Goal: Task Accomplishment & Management: Manage account settings

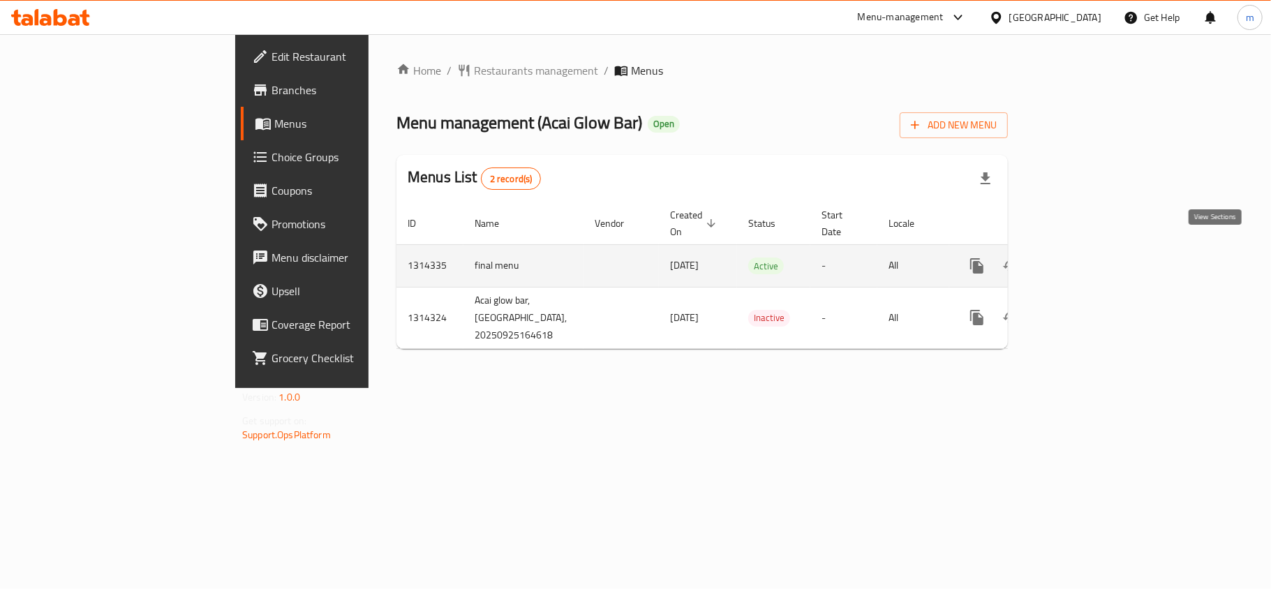
click at [1086, 258] on icon "enhanced table" at bounding box center [1077, 266] width 17 height 17
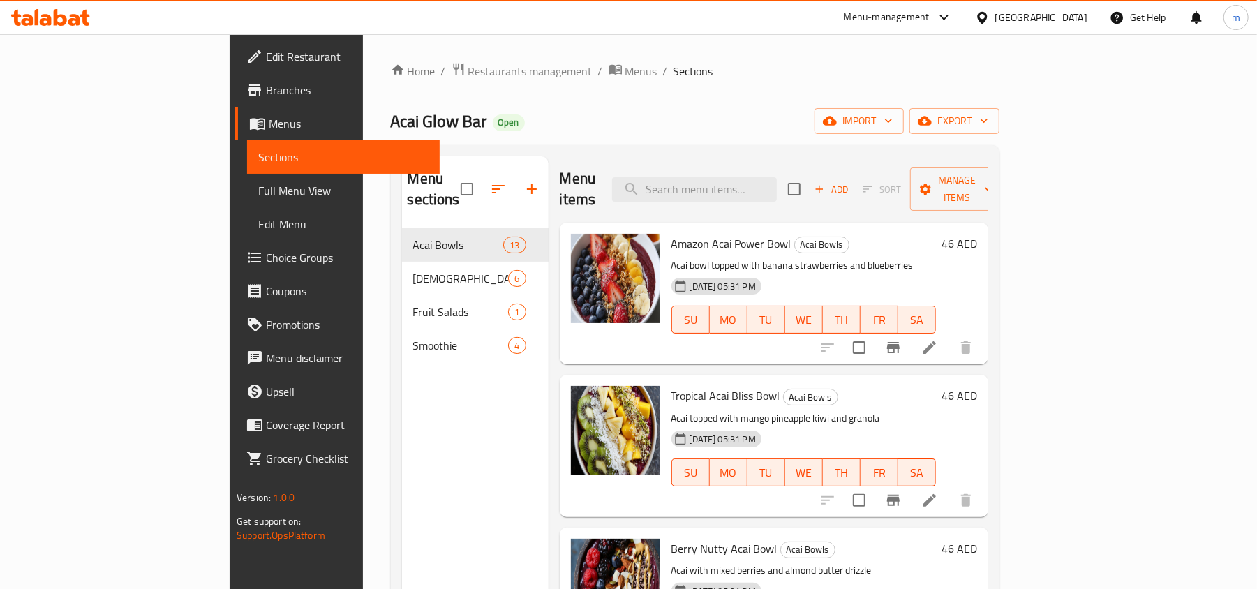
click at [266, 264] on span "Choice Groups" at bounding box center [347, 257] width 163 height 17
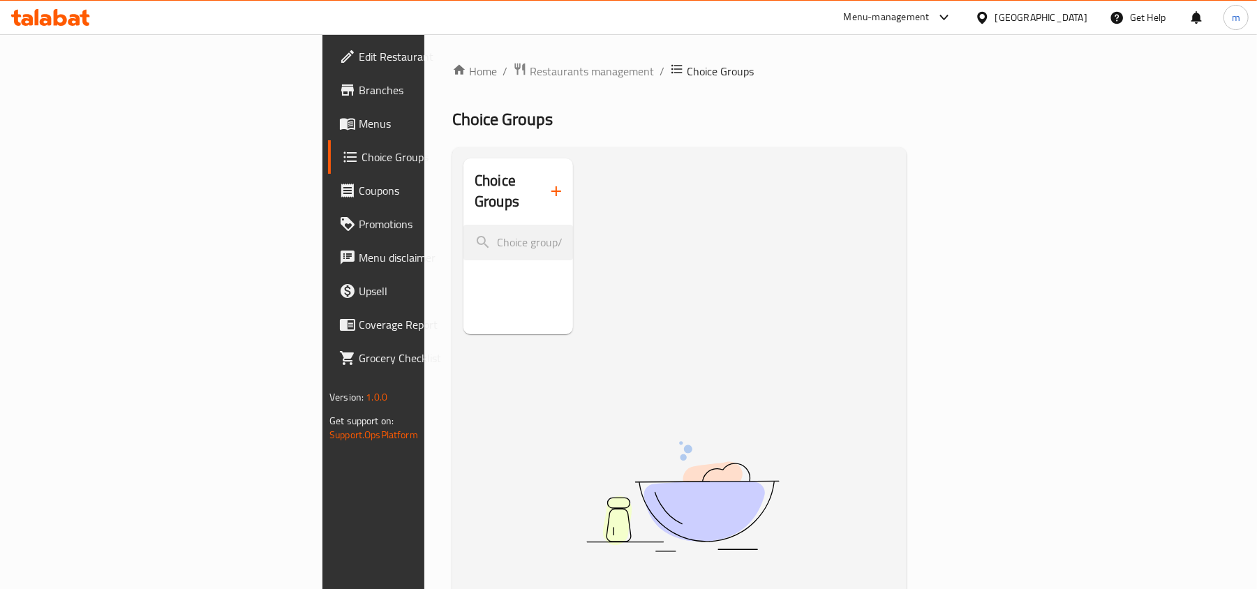
click at [60, 26] on div at bounding box center [50, 17] width 79 height 17
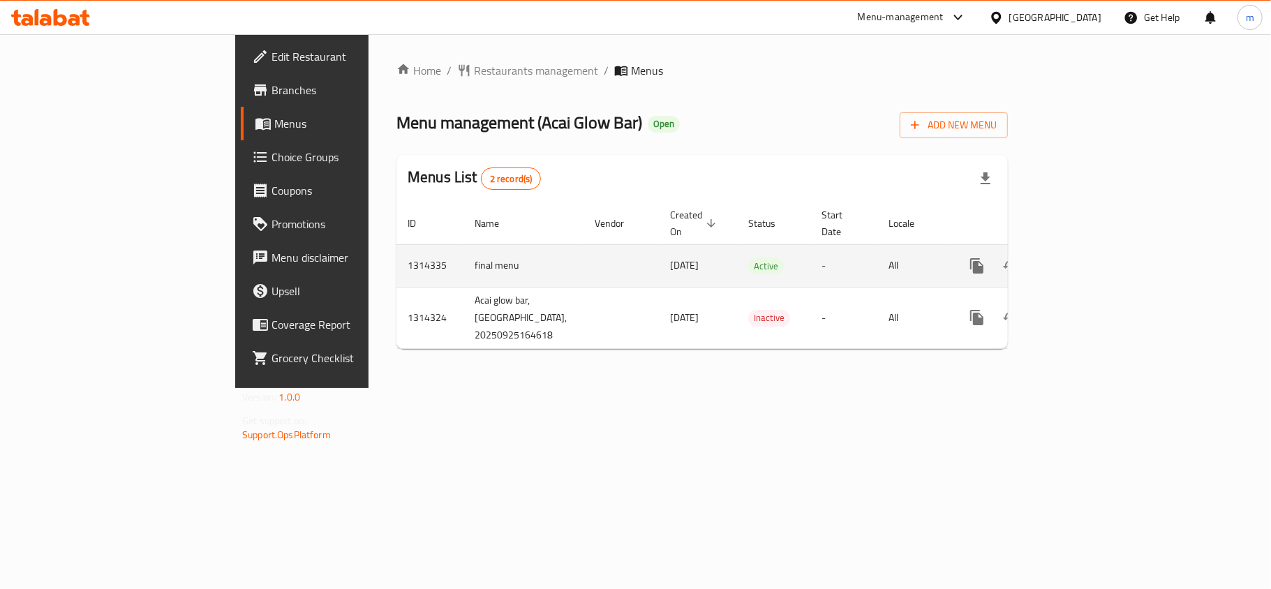
click at [1086, 258] on icon "enhanced table" at bounding box center [1077, 266] width 17 height 17
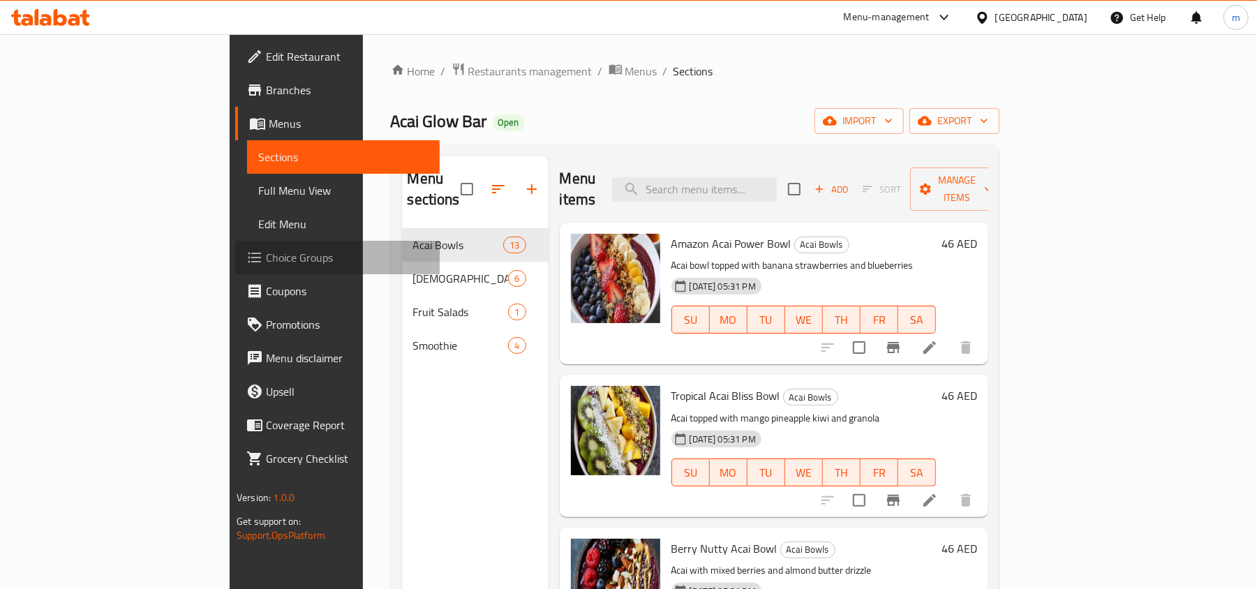
click at [235, 271] on link "Choice Groups" at bounding box center [337, 258] width 205 height 34
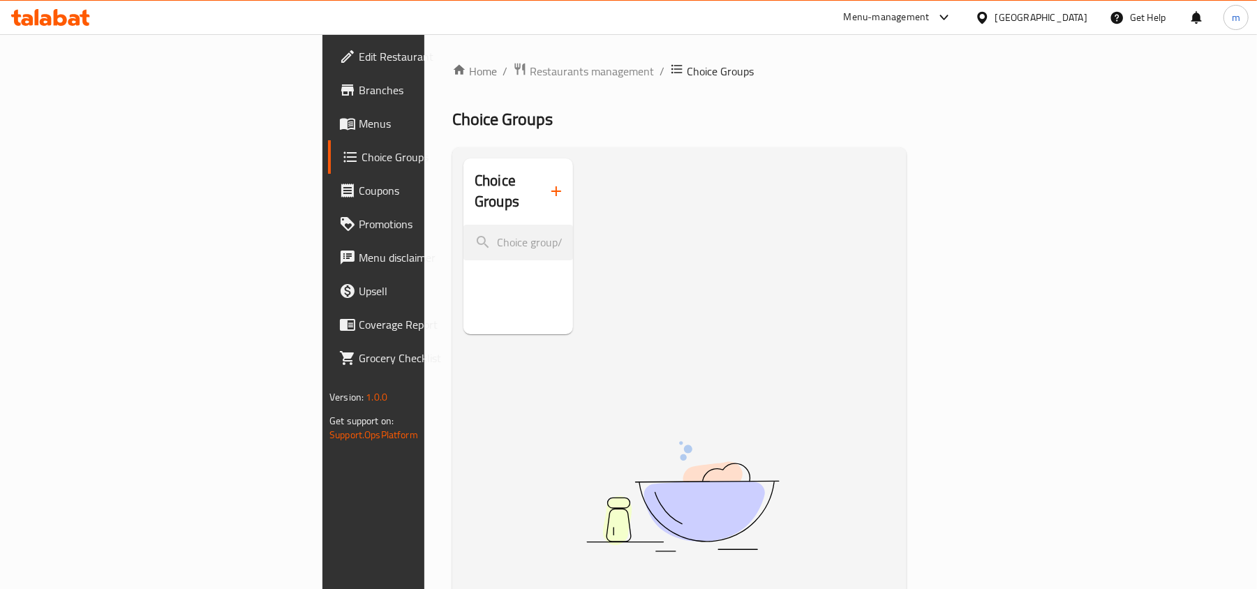
click at [56, 25] on icon at bounding box center [60, 17] width 13 height 17
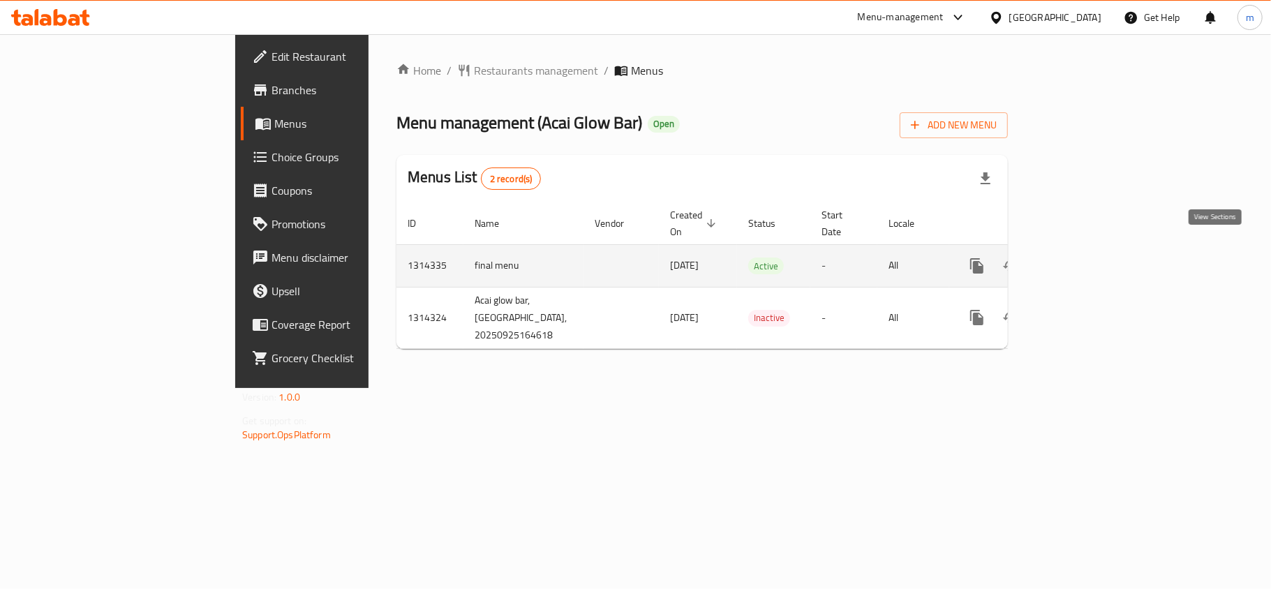
click at [1084, 260] on icon "enhanced table" at bounding box center [1077, 266] width 13 height 13
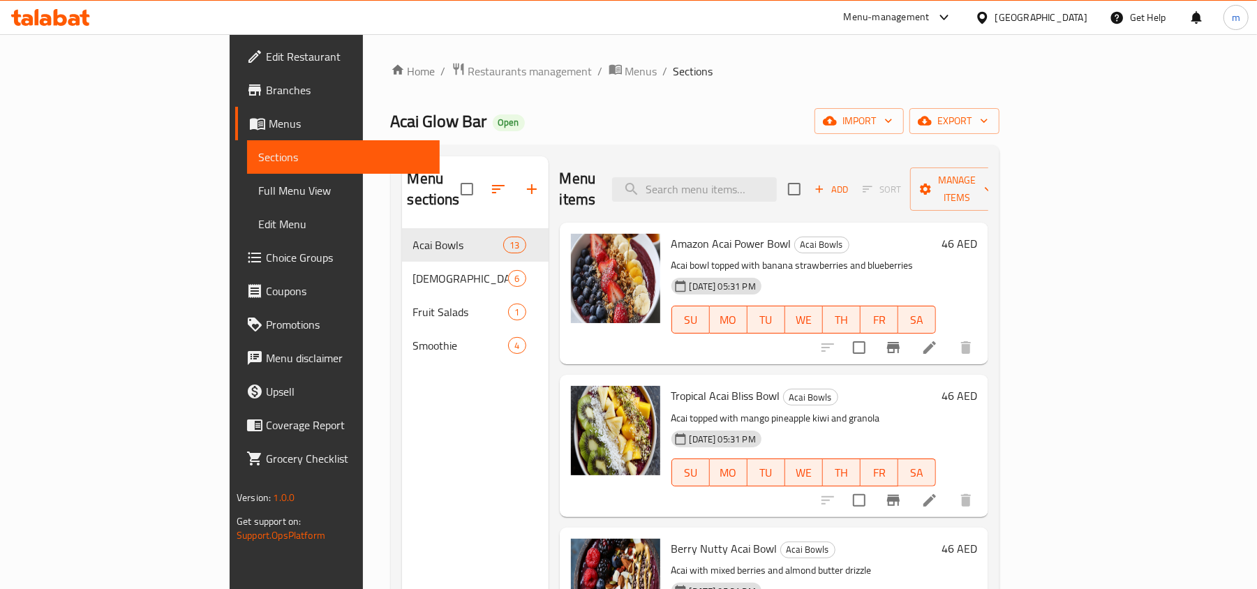
click at [266, 265] on span "Choice Groups" at bounding box center [347, 257] width 163 height 17
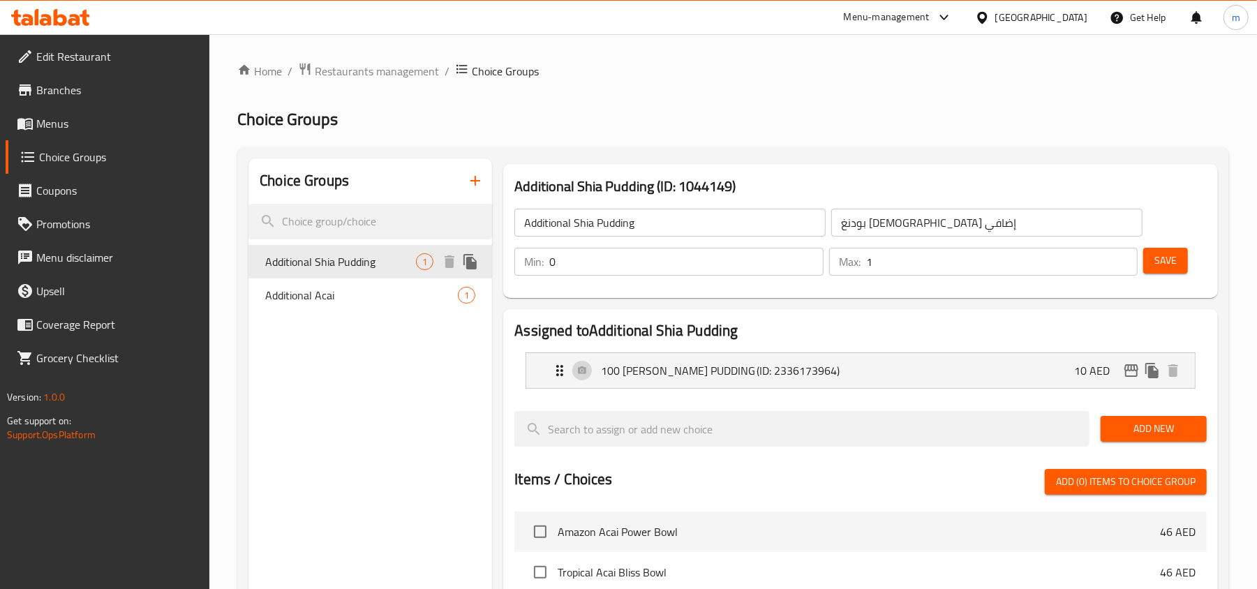
click at [330, 270] on span "Additional Shia Pudding" at bounding box center [340, 261] width 151 height 17
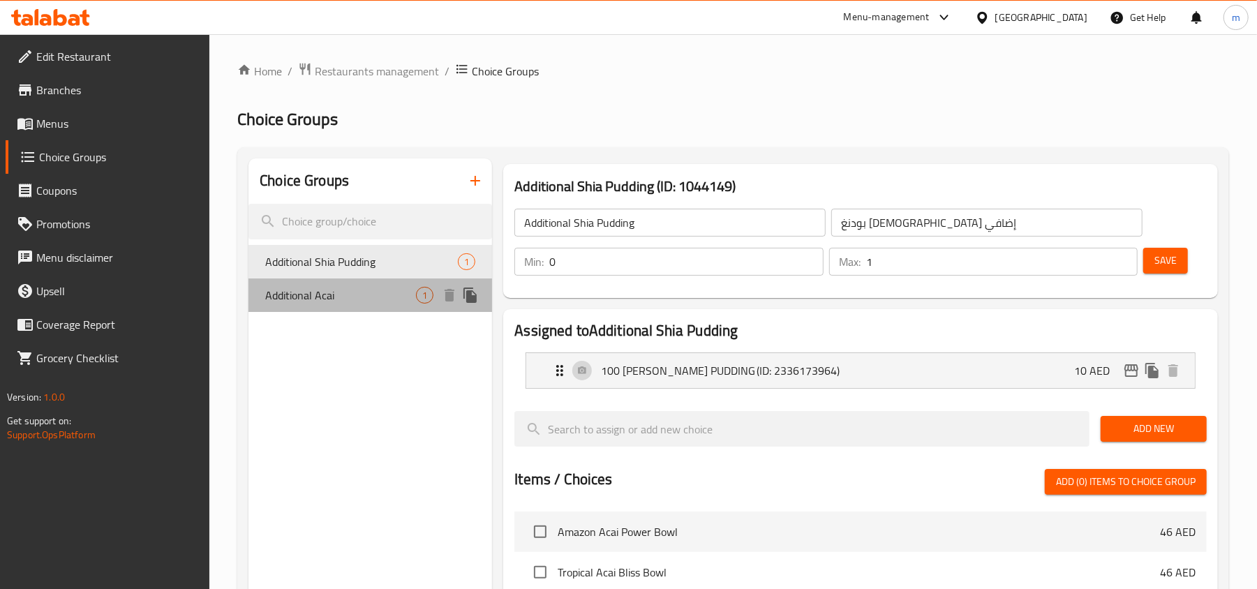
click at [330, 289] on span "Additional Acai" at bounding box center [340, 295] width 151 height 17
type input "Additional Acai"
type input "أساي إضافي"
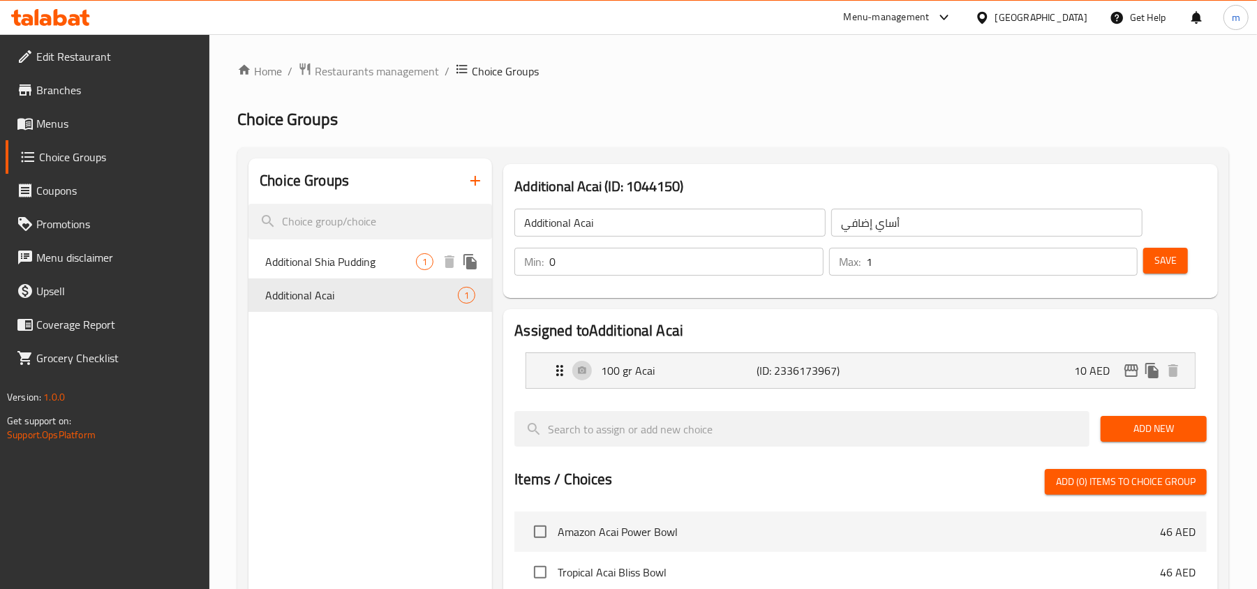
click at [331, 265] on span "Additional Shia Pudding" at bounding box center [340, 261] width 151 height 17
type input "Additional Shia Pudding"
type input "بودنغ شيعي إضافي"
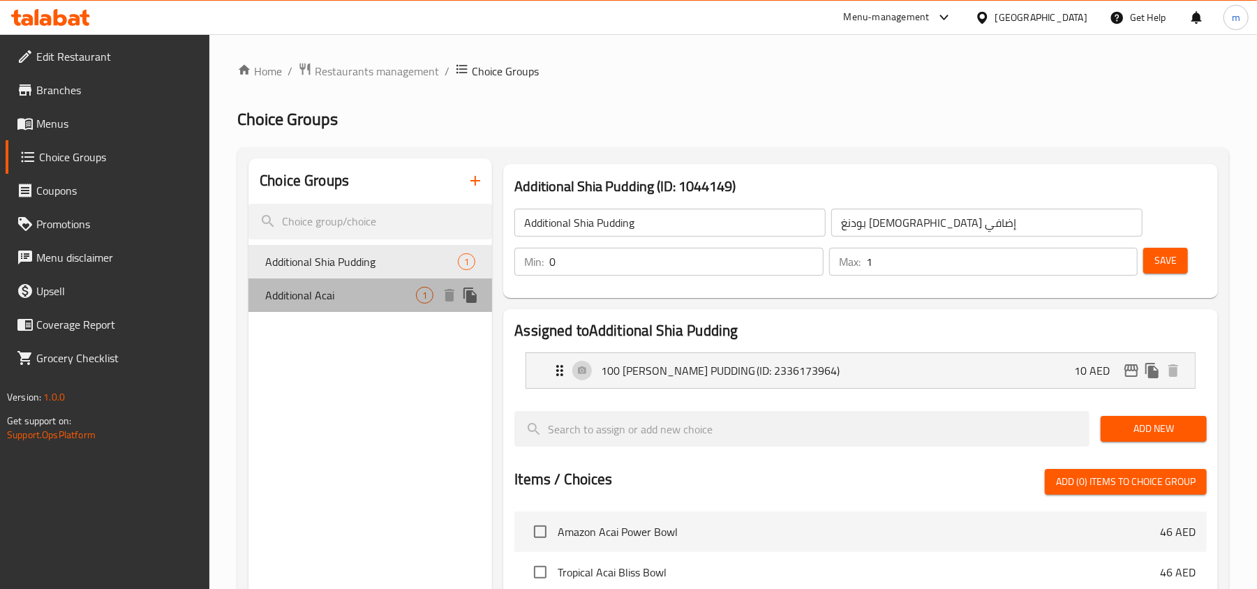
click at [330, 290] on span "Additional Acai" at bounding box center [340, 295] width 151 height 17
type input "Additional Acai"
type input "أساي إضافي"
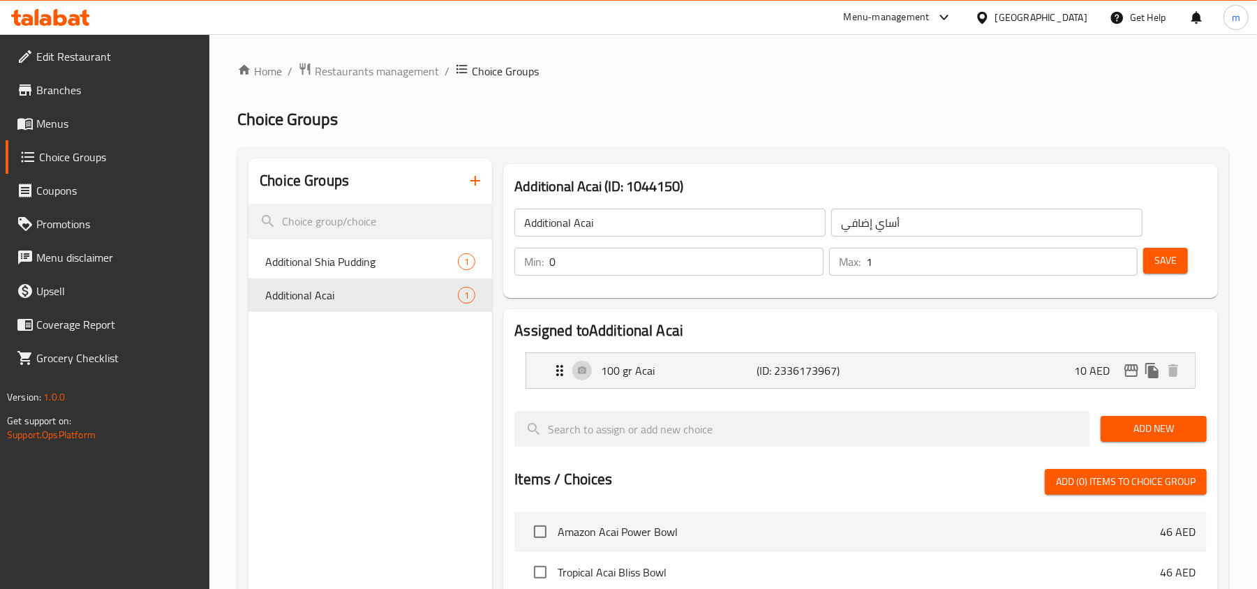
click at [319, 318] on div "Choice Groups Additional Shia Pudding 1 Additional Acai 1" at bounding box center [370, 565] width 244 height 815
click at [29, 22] on icon at bounding box center [50, 17] width 79 height 17
